Goal: Information Seeking & Learning: Learn about a topic

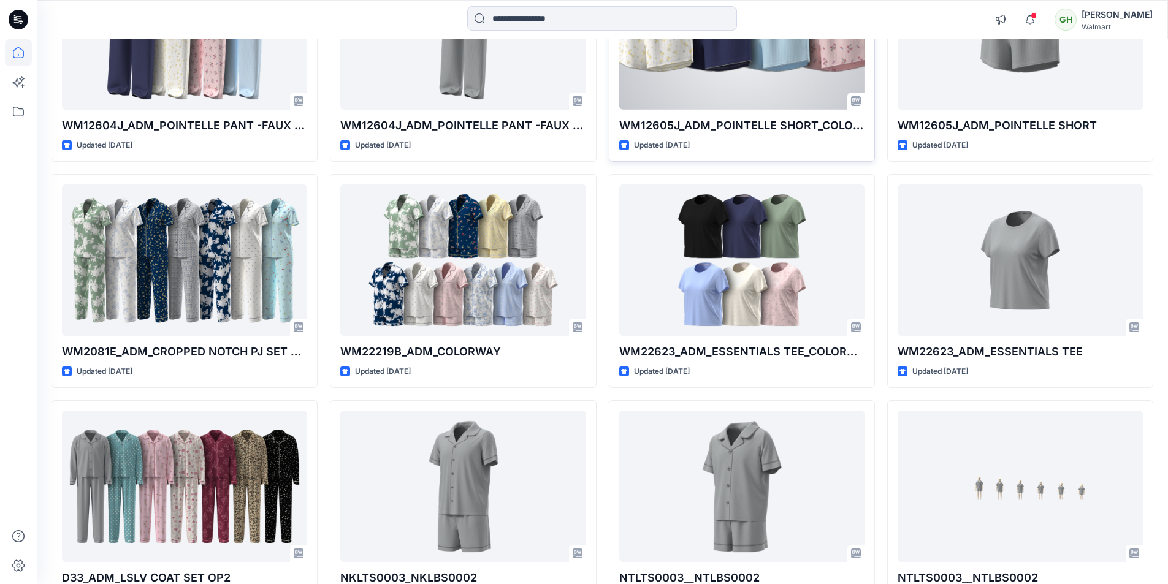
scroll to position [4322, 0]
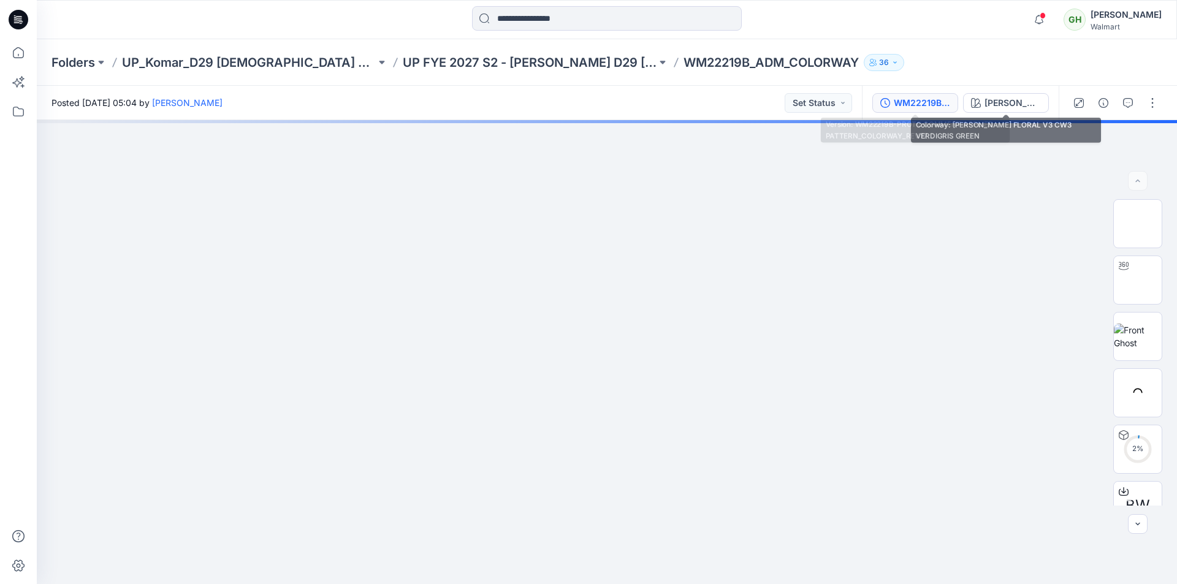
click at [928, 105] on div "WM22219B-PROTO COMMENT APPLIED PATTERN_COLORWAY_REV12" at bounding box center [922, 102] width 56 height 13
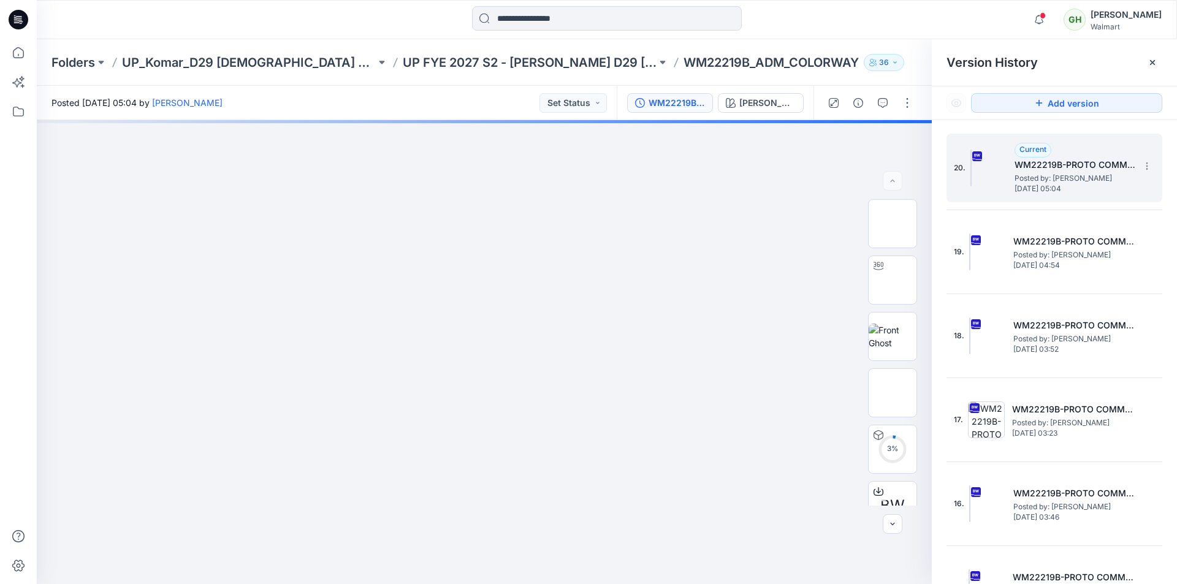
click at [1057, 172] on span "Posted by: Gayan Hettiarachchi" at bounding box center [1076, 178] width 123 height 12
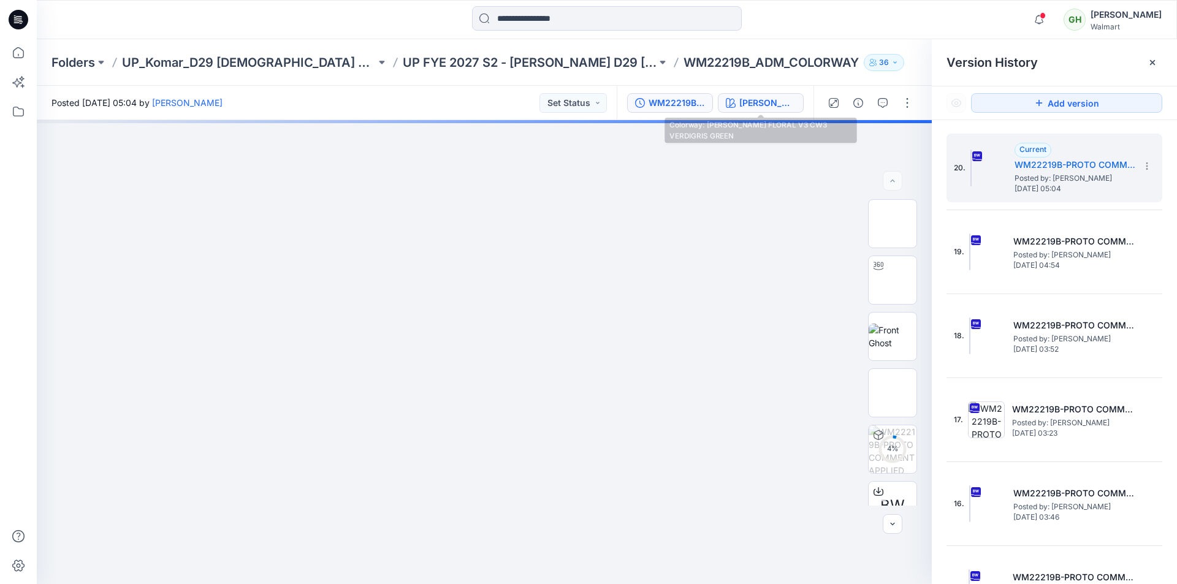
click at [766, 109] on div "ATHIYA FLORAL V3 CW3 VERDIGRIS GREEN" at bounding box center [767, 102] width 56 height 13
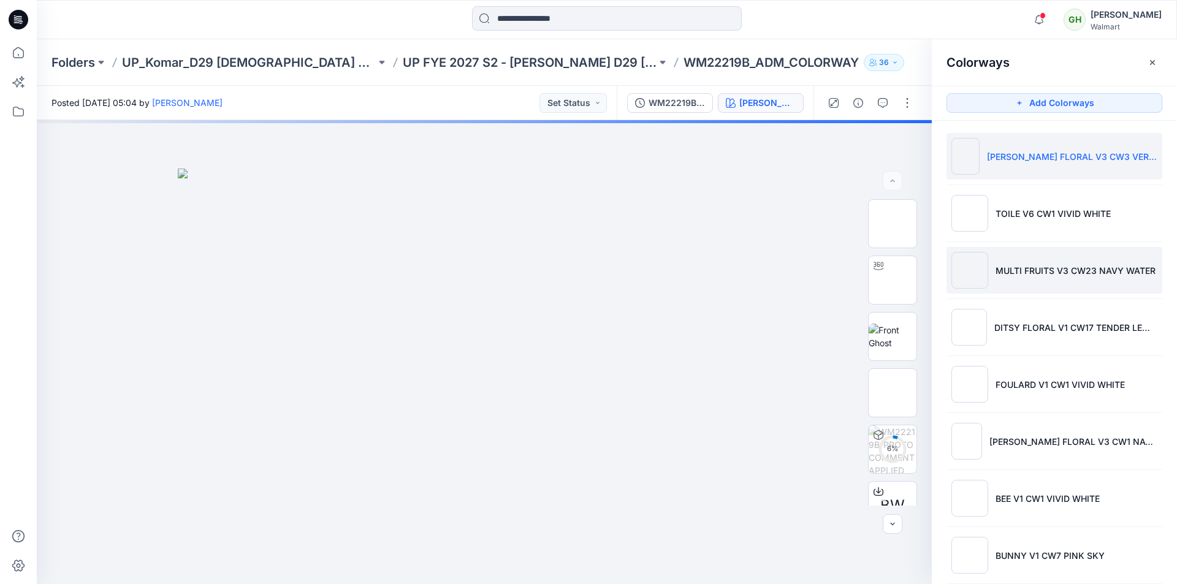
click at [1034, 270] on p "MULTI FRUITS V3 CW23 NAVY WATER" at bounding box center [1076, 270] width 160 height 13
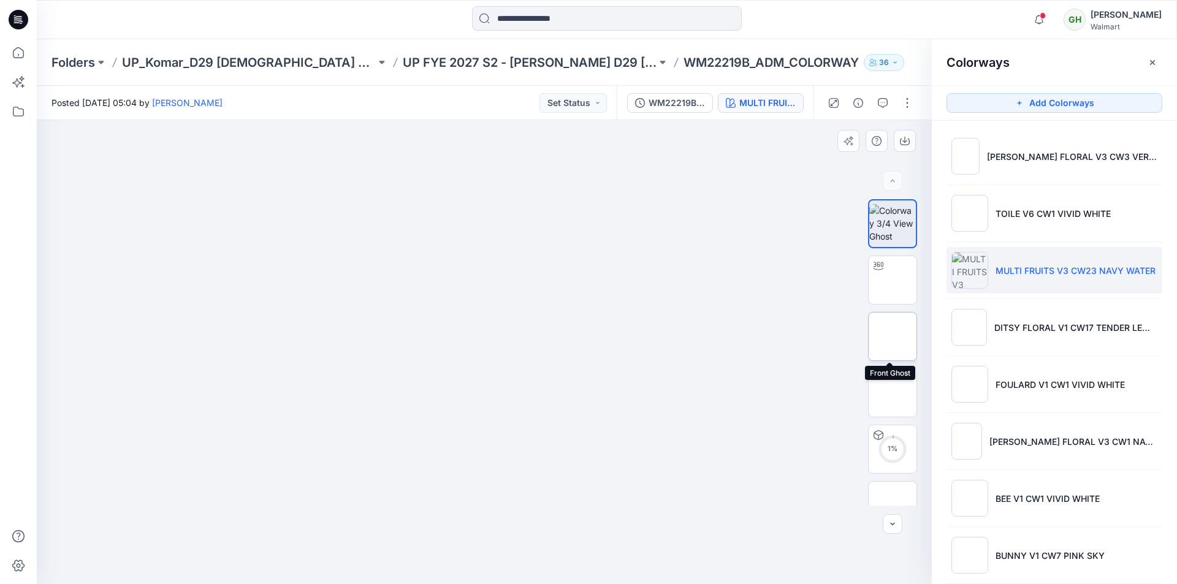
click at [893, 337] on img at bounding box center [893, 337] width 0 height 0
